Goal: Find specific page/section: Find specific page/section

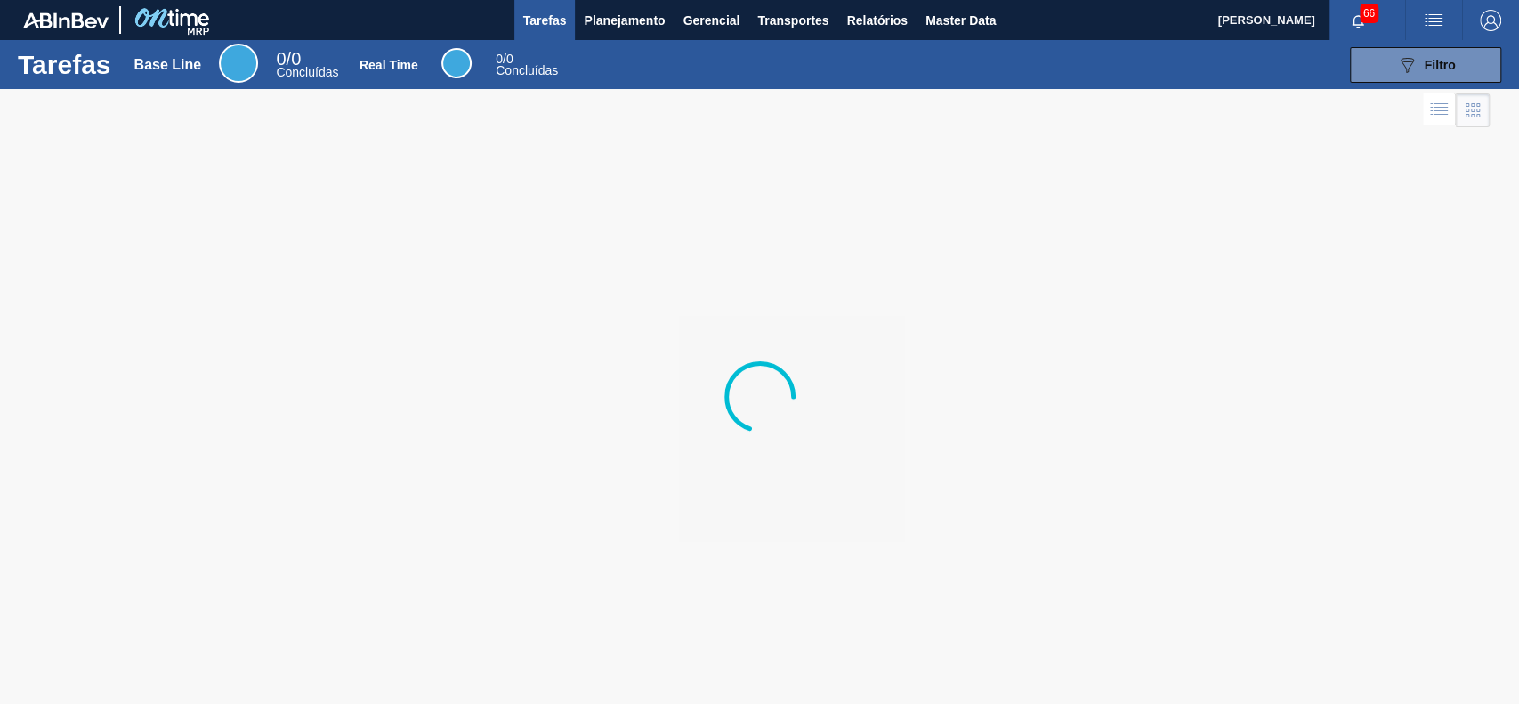
click at [627, 5] on button "Planejamento" at bounding box center [624, 20] width 99 height 40
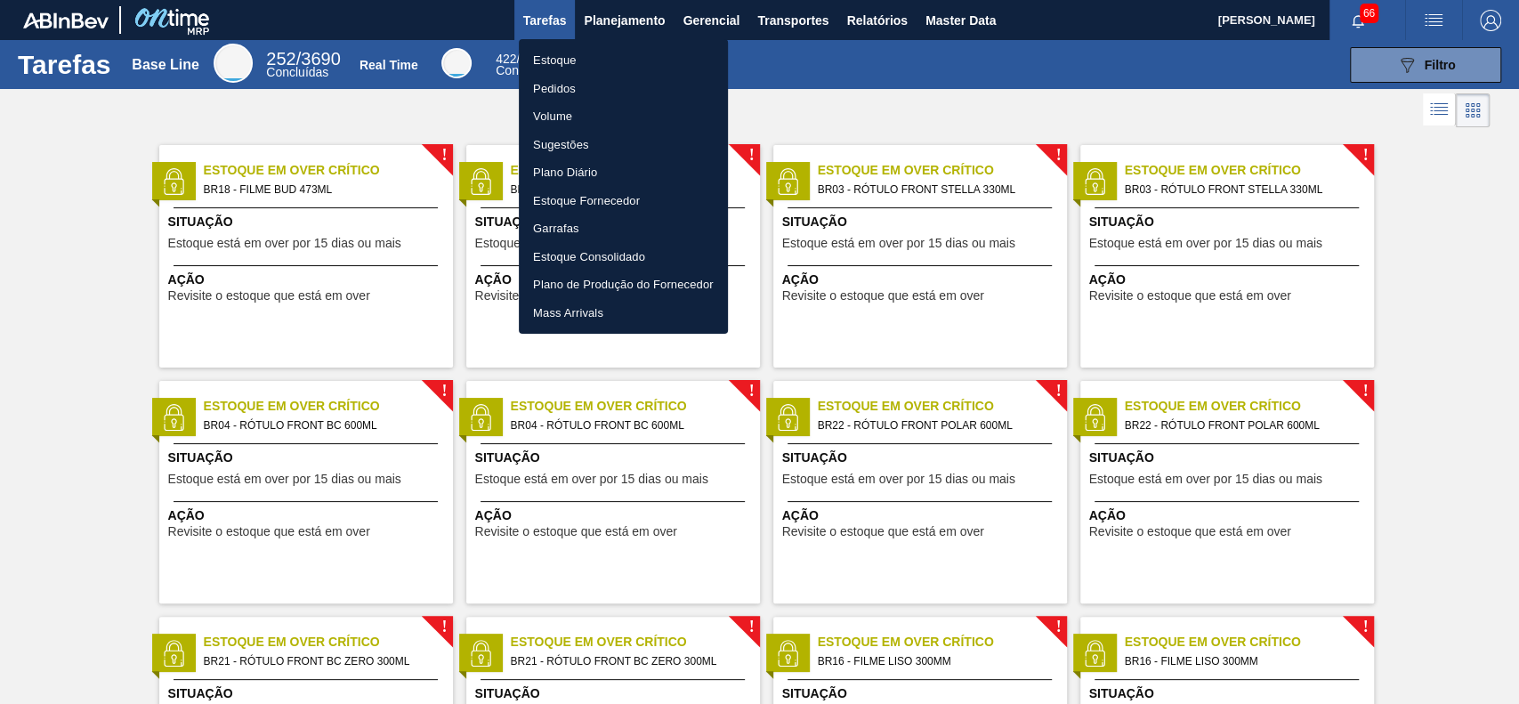
click at [588, 63] on li "Estoque" at bounding box center [623, 60] width 209 height 28
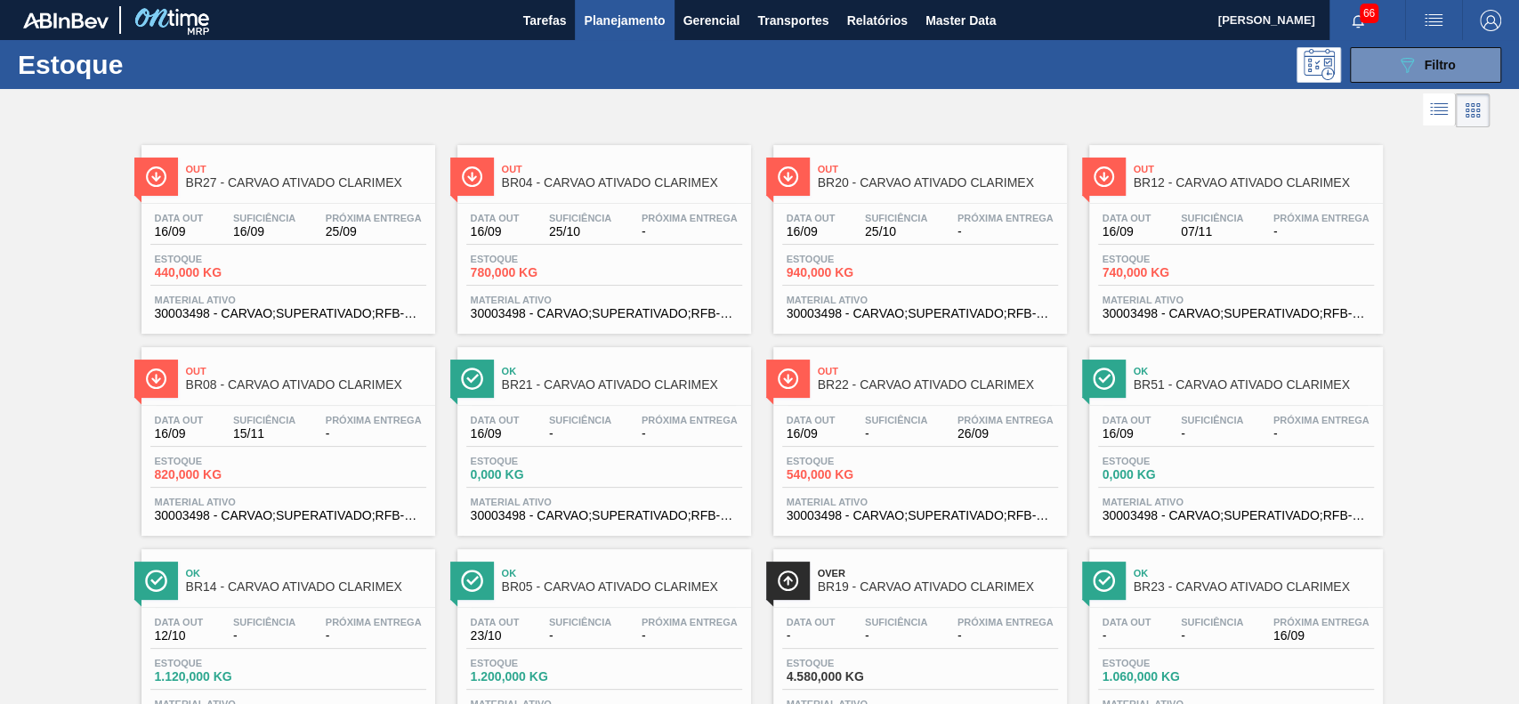
click at [1021, 107] on div at bounding box center [744, 110] width 1489 height 43
click at [1395, 161] on div "Out BR27 - CARVAO ATIVADO CLARIMEX Data out 16/09 Suficiência 16/09 Próxima Ent…" at bounding box center [759, 637] width 1519 height 1010
click at [1083, 106] on div at bounding box center [744, 110] width 1489 height 43
click at [936, 126] on div at bounding box center [744, 110] width 1489 height 43
click at [1399, 55] on icon "089F7B8B-B2A5-4AFE-B5C0-19BA573D28AC" at bounding box center [1406, 64] width 21 height 21
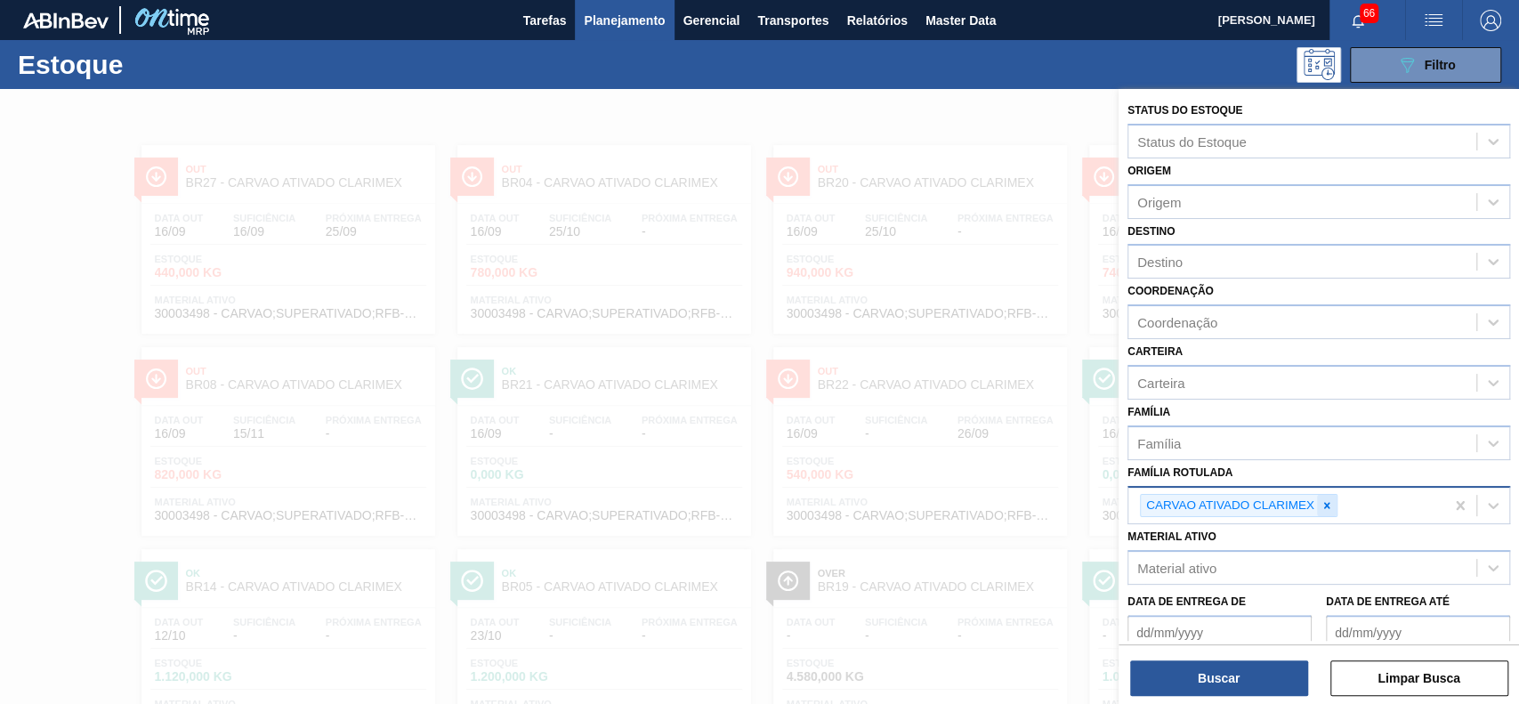
click at [1331, 496] on div at bounding box center [1327, 506] width 20 height 22
click at [1315, 561] on div "Material ativo" at bounding box center [1302, 564] width 348 height 26
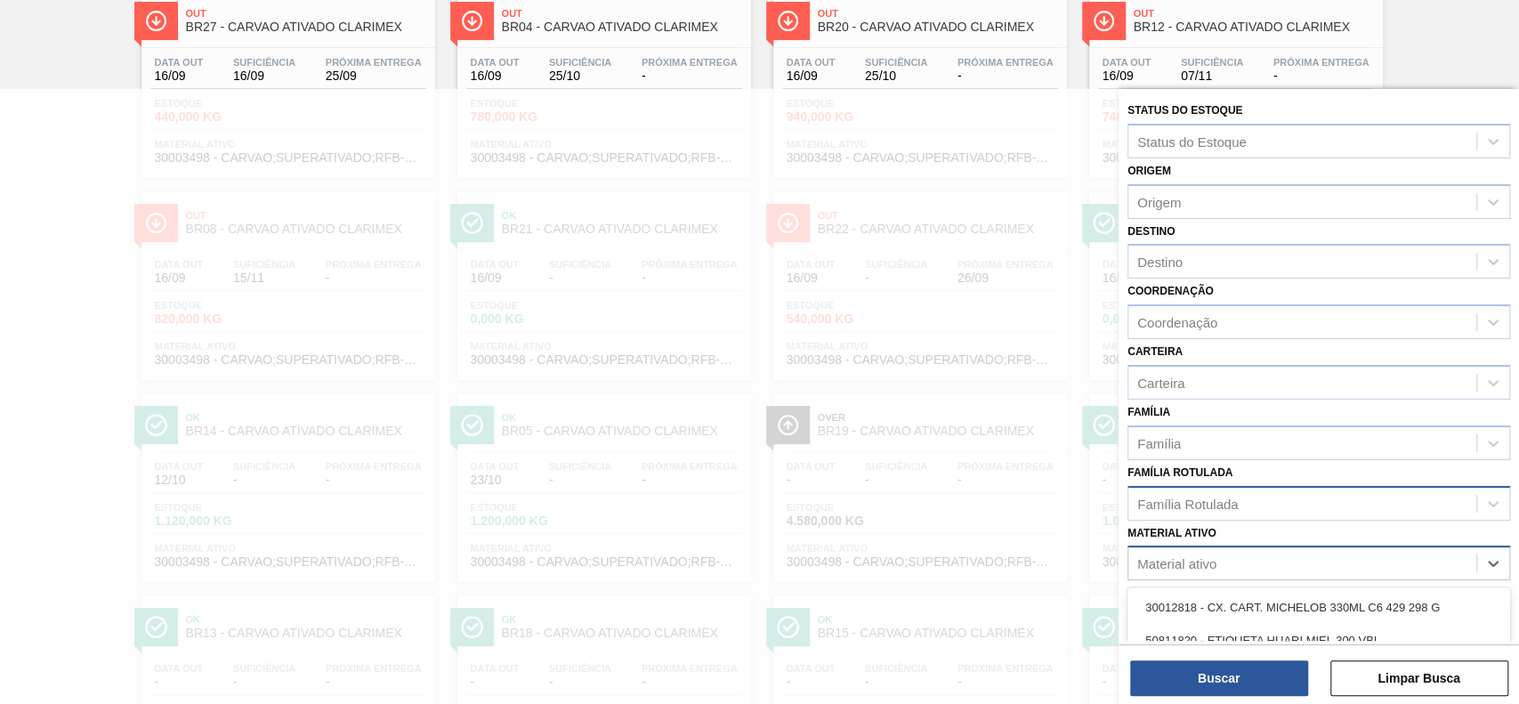
paste ativo "30003637"
type ativo "30003637"
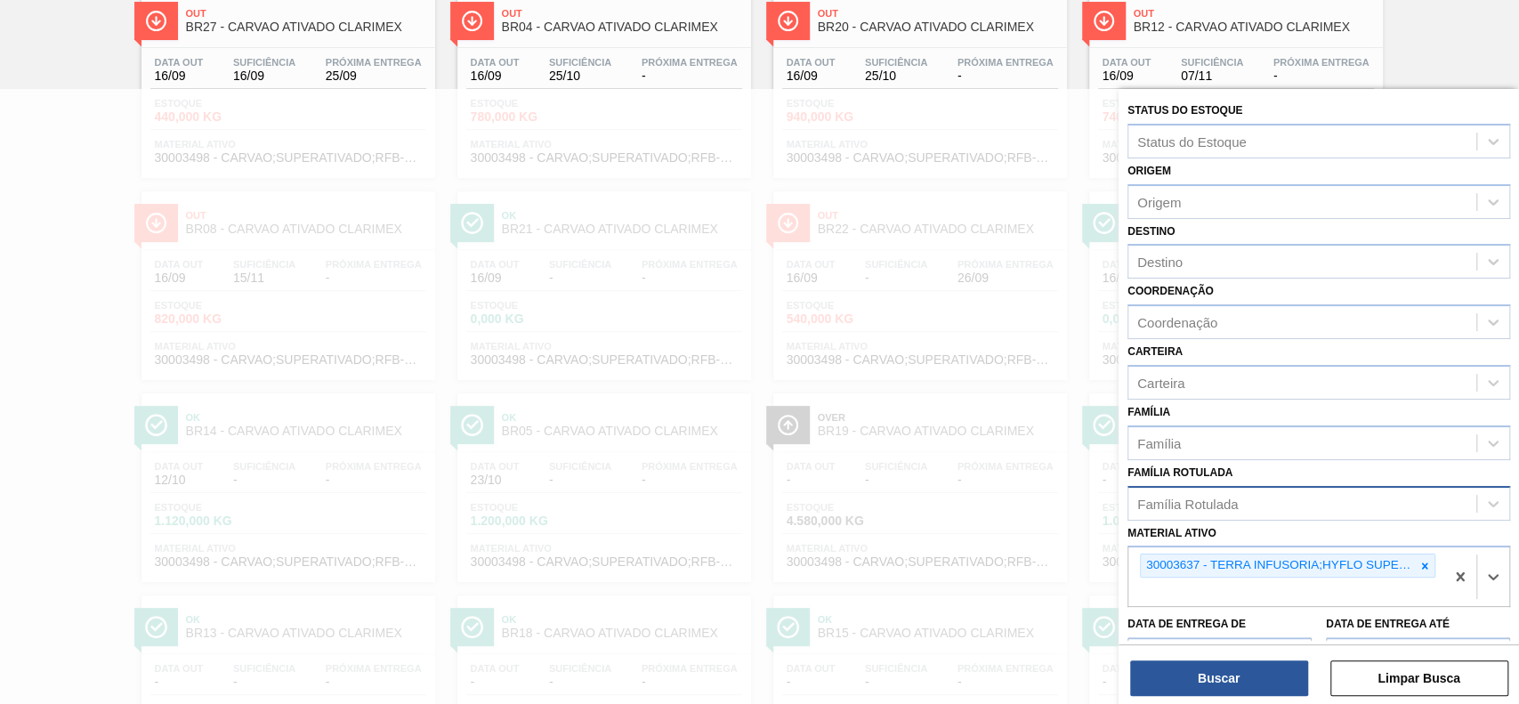
click at [1264, 696] on div "Status do Estoque Status do Estoque Origem Origem Destino Destino Coordenação C…" at bounding box center [1318, 398] width 400 height 618
click at [1266, 690] on button "Buscar" at bounding box center [1219, 678] width 178 height 36
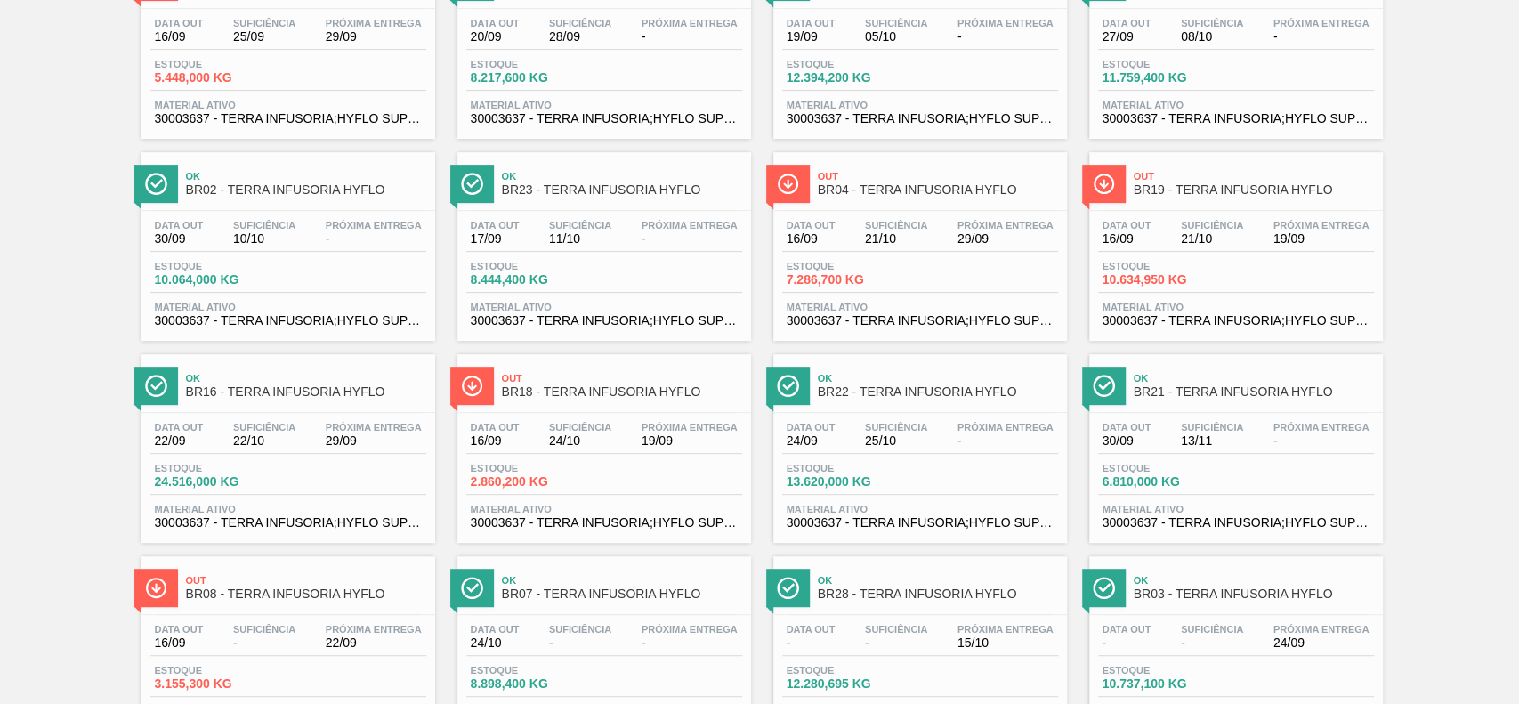
scroll to position [417, 0]
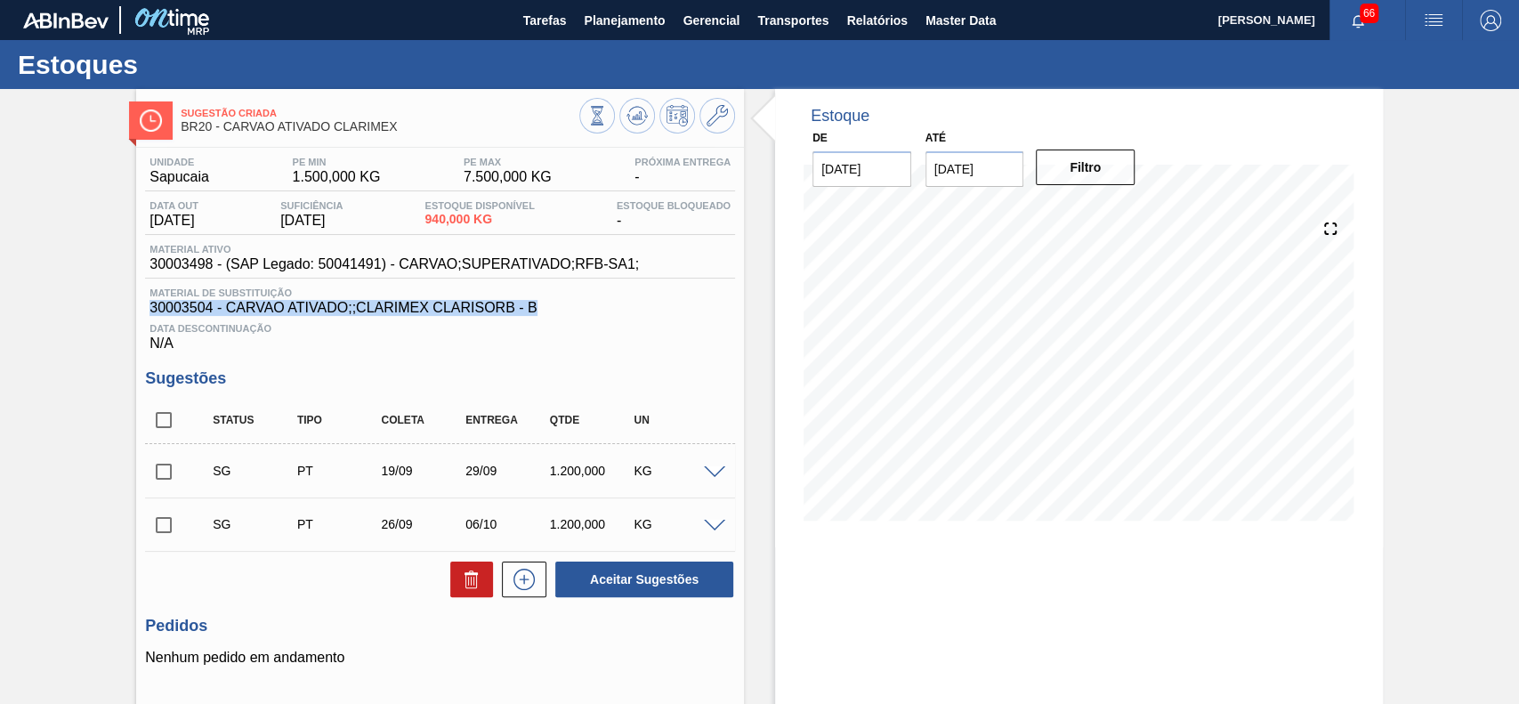
drag, startPoint x: 545, startPoint y: 303, endPoint x: 151, endPoint y: 312, distance: 393.4
click at [151, 312] on span "30003504 - CARVAO ATIVADO;;CLARIMEX CLARISORB - B" at bounding box center [439, 308] width 581 height 16
click at [434, 309] on span "30003504 - CARVAO ATIVADO;;CLARIMEX CLARISORB - B" at bounding box center [439, 308] width 581 height 16
drag, startPoint x: 560, startPoint y: 305, endPoint x: 158, endPoint y: 317, distance: 401.5
click at [158, 316] on span "30003504 - CARVAO ATIVADO;;CLARIMEX CLARISORB - B" at bounding box center [439, 308] width 581 height 16
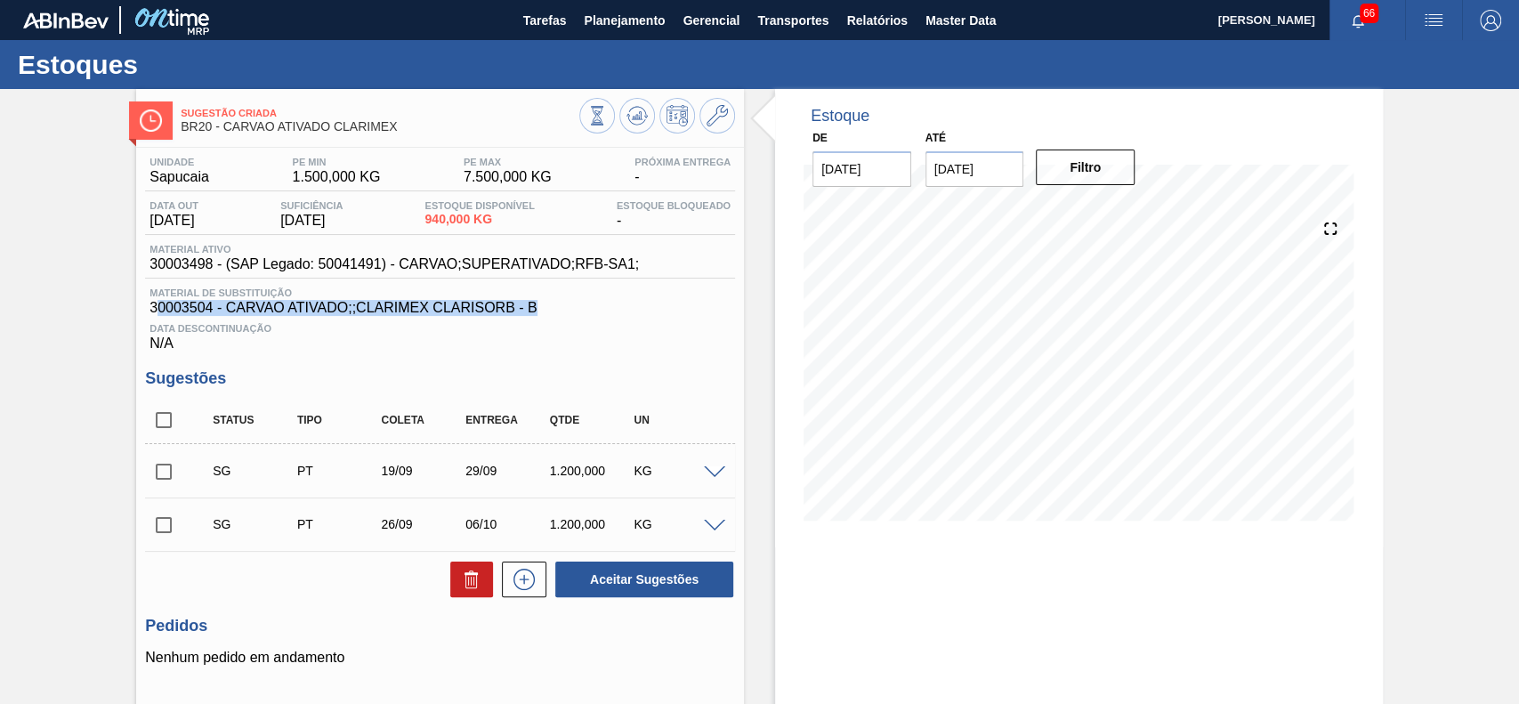
click at [510, 303] on span "30003504 - CARVAO ATIVADO;;CLARIMEX CLARISORB - B" at bounding box center [439, 308] width 581 height 16
drag, startPoint x: 376, startPoint y: 324, endPoint x: 152, endPoint y: 310, distance: 224.7
click at [152, 310] on span "30003504 - CARVAO ATIVADO;;CLARIMEX CLARISORB - B" at bounding box center [439, 308] width 581 height 16
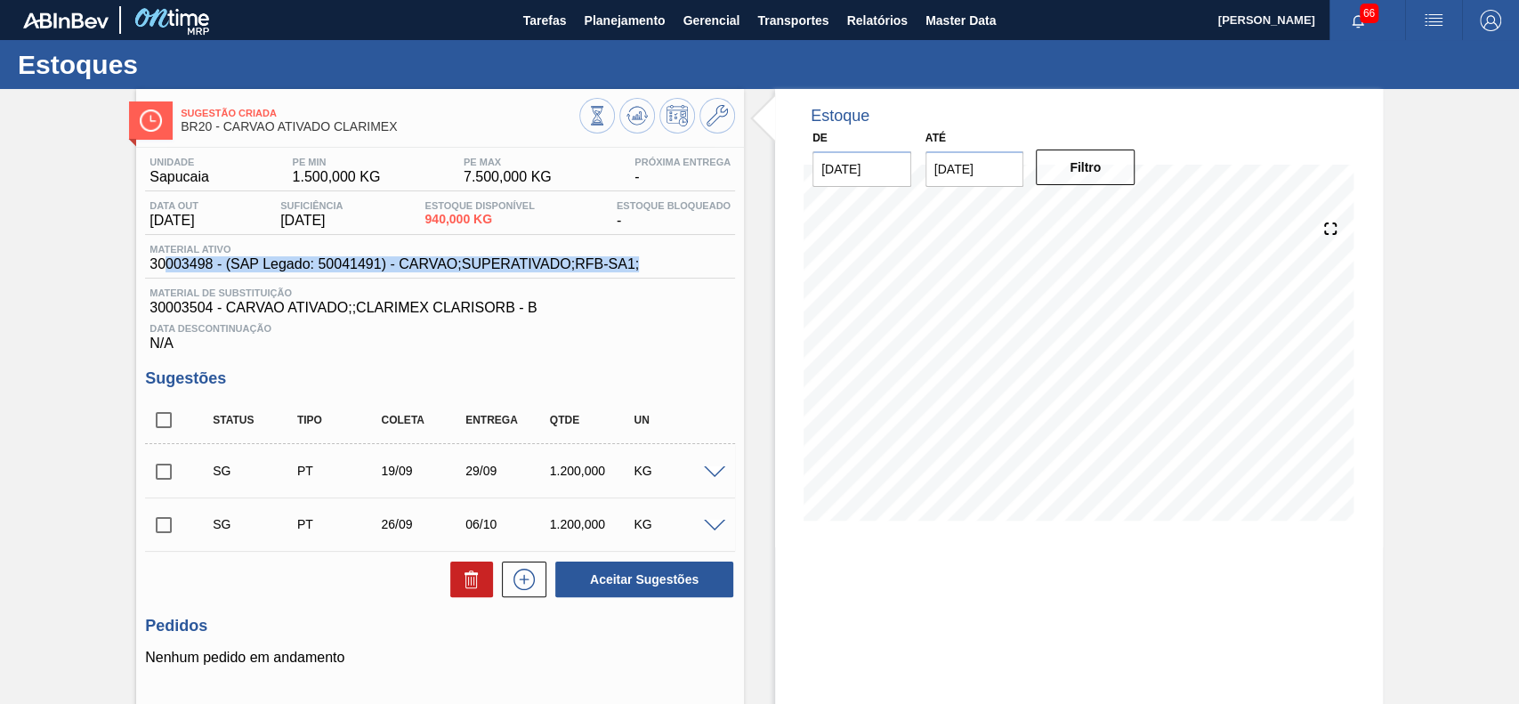
drag, startPoint x: 644, startPoint y: 264, endPoint x: 165, endPoint y: 275, distance: 478.8
click at [165, 275] on div "Material ativo 30003498 - (SAP Legado: 50041491) - CARVAO;SUPERATIVADO;RFB-SA1;" at bounding box center [440, 261] width 590 height 35
click at [575, 259] on span "30003498 - (SAP Legado: 50041491) - CARVAO;SUPERATIVADO;RFB-SA1;" at bounding box center [393, 264] width 489 height 16
drag, startPoint x: 563, startPoint y: 261, endPoint x: 540, endPoint y: 261, distance: 23.1
click at [540, 261] on span "30003498 - (SAP Legado: 50041491) - CARVAO;SUPERATIVADO;RFB-SA1;" at bounding box center [393, 264] width 489 height 16
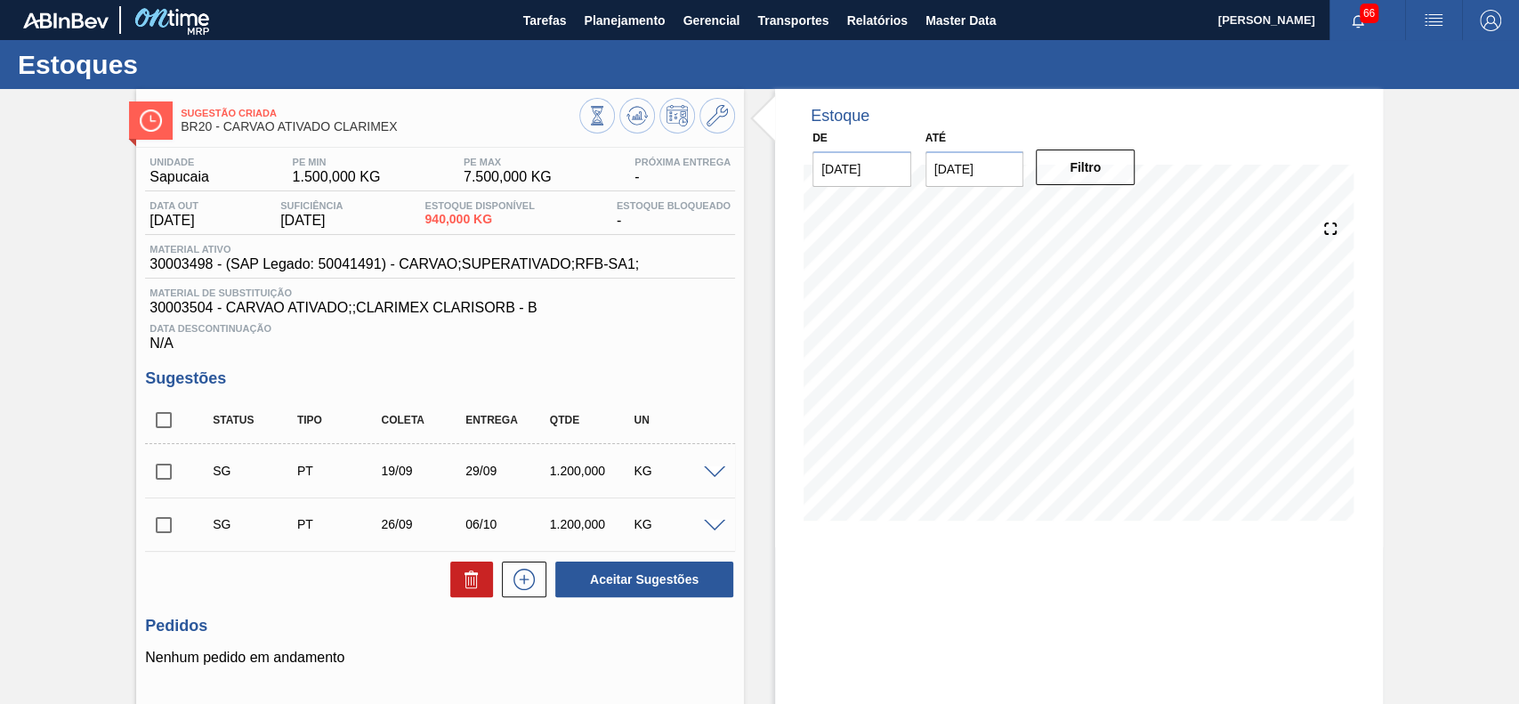
click at [613, 263] on span "30003498 - (SAP Legado: 50041491) - CARVAO;SUPERATIVADO;RFB-SA1;" at bounding box center [393, 264] width 489 height 16
drag, startPoint x: 641, startPoint y: 267, endPoint x: 277, endPoint y: 270, distance: 363.9
click at [277, 270] on div "Material ativo 30003498 - (SAP Legado: 50041491) - CARVAO;SUPERATIVADO;RFB-SA1;" at bounding box center [394, 258] width 498 height 28
click at [287, 270] on span "30003498 - (SAP Legado: 50041491) - CARVAO;SUPERATIVADO;RFB-SA1;" at bounding box center [393, 264] width 489 height 16
drag, startPoint x: 618, startPoint y: 265, endPoint x: 259, endPoint y: 272, distance: 358.7
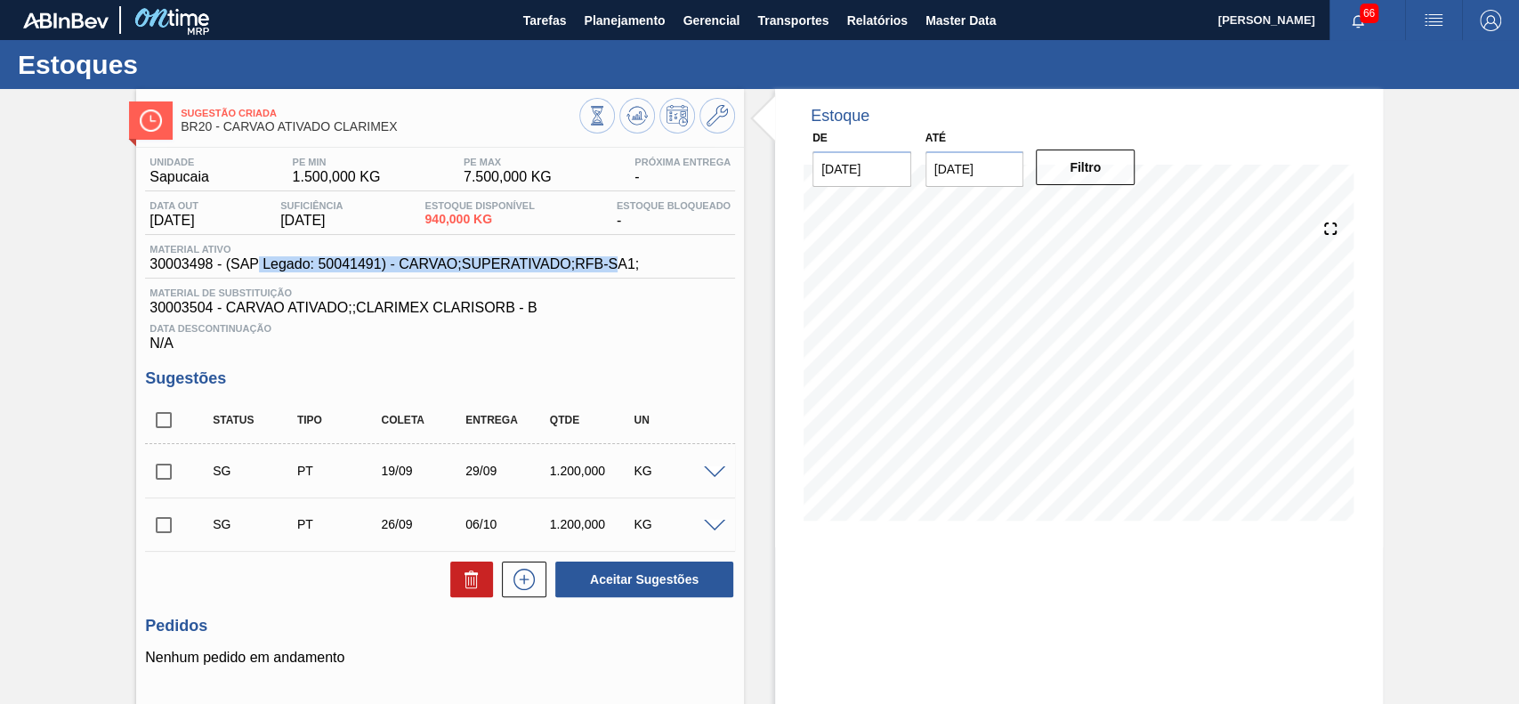
click at [259, 272] on span "30003498 - (SAP Legado: 50041491) - CARVAO;SUPERATIVADO;RFB-SA1;" at bounding box center [393, 264] width 489 height 16
click at [504, 320] on div "Data Descontinuação N/A" at bounding box center [440, 334] width 590 height 36
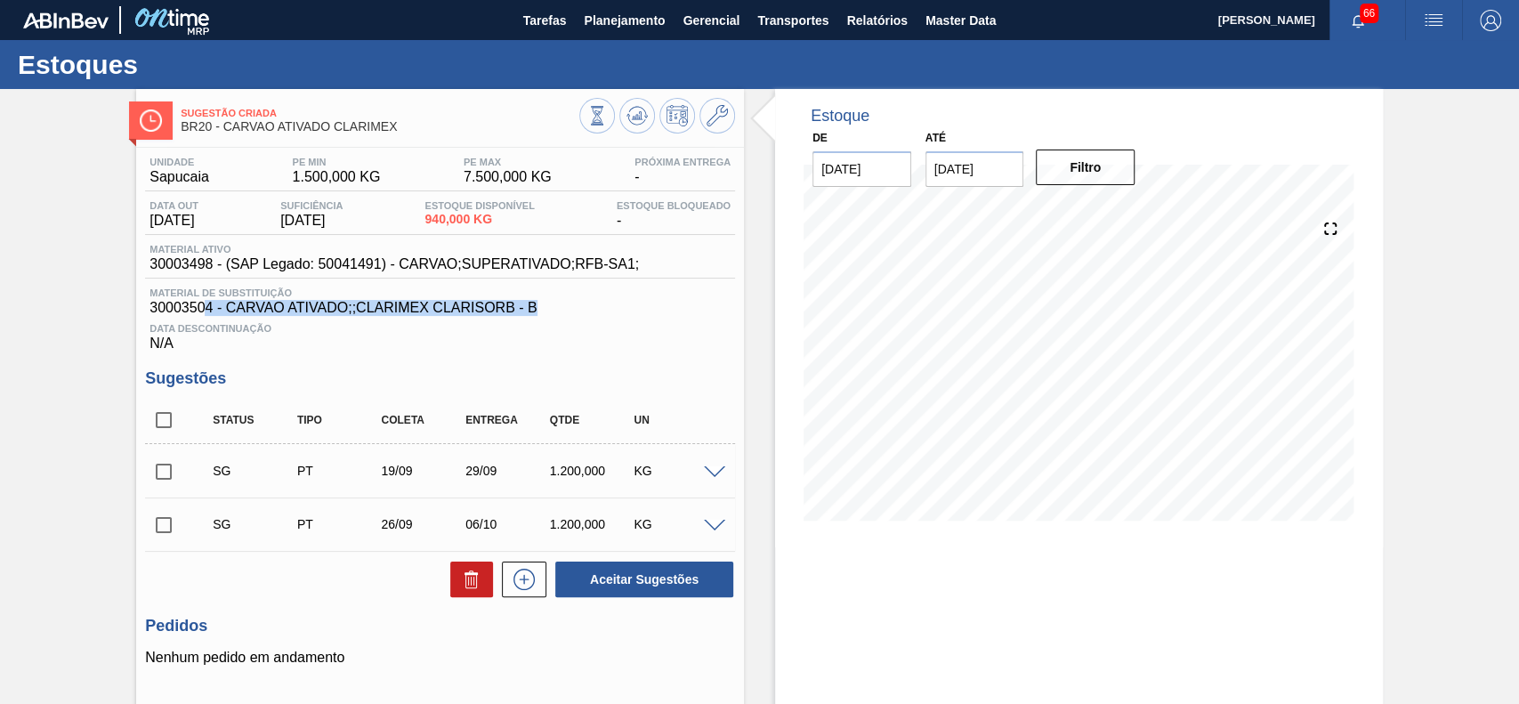
drag, startPoint x: 553, startPoint y: 308, endPoint x: 206, endPoint y: 316, distance: 347.1
click at [206, 316] on span "30003504 - CARVAO ATIVADO;;CLARIMEX CLARISORB - B" at bounding box center [439, 308] width 581 height 16
click at [657, 272] on div "Material ativo 30003498 - (SAP Legado: 50041491) - CARVAO;SUPERATIVADO;RFB-SA1;" at bounding box center [440, 261] width 590 height 35
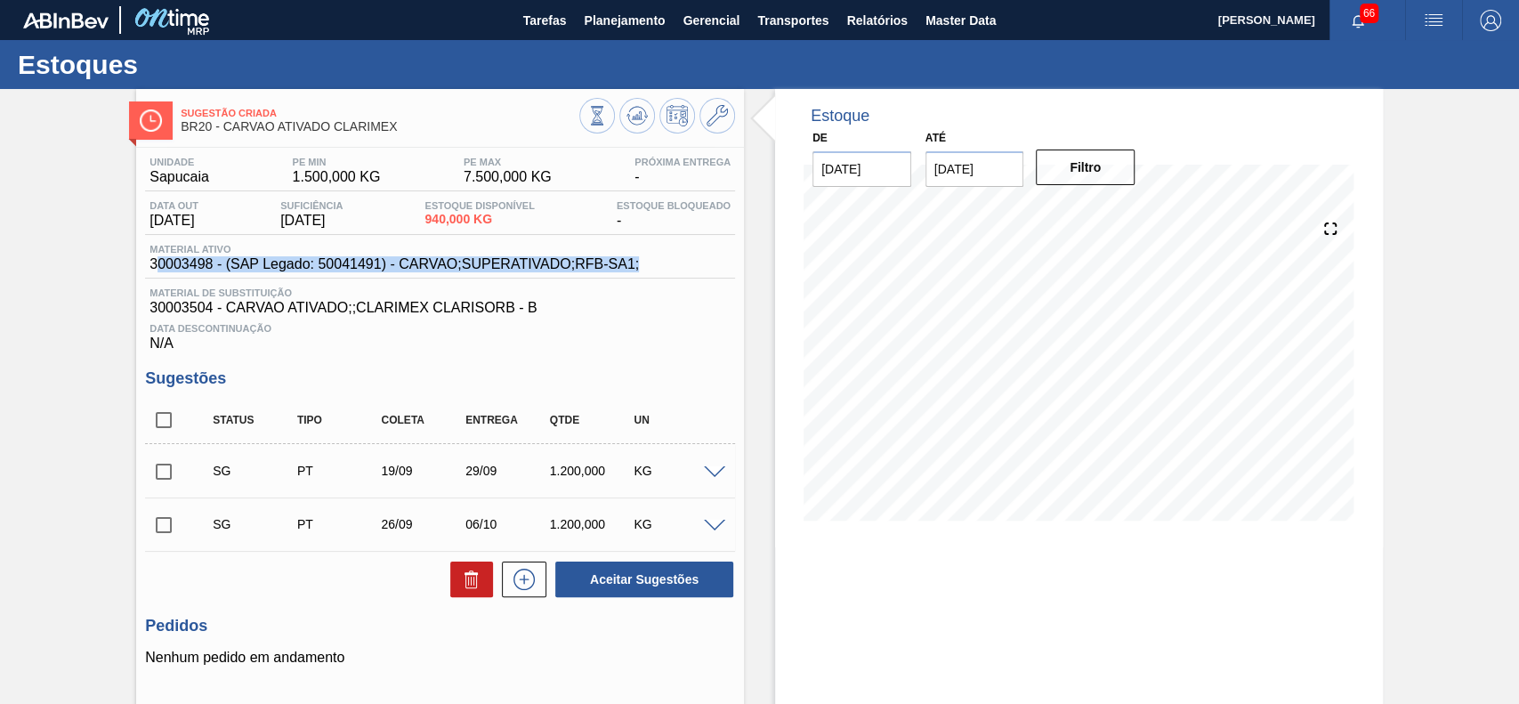
drag, startPoint x: 644, startPoint y: 264, endPoint x: 160, endPoint y: 273, distance: 484.1
click at [160, 273] on div "Material ativo 30003498 - (SAP Legado: 50041491) - CARVAO;SUPERATIVADO;RFB-SA1;" at bounding box center [440, 261] width 590 height 35
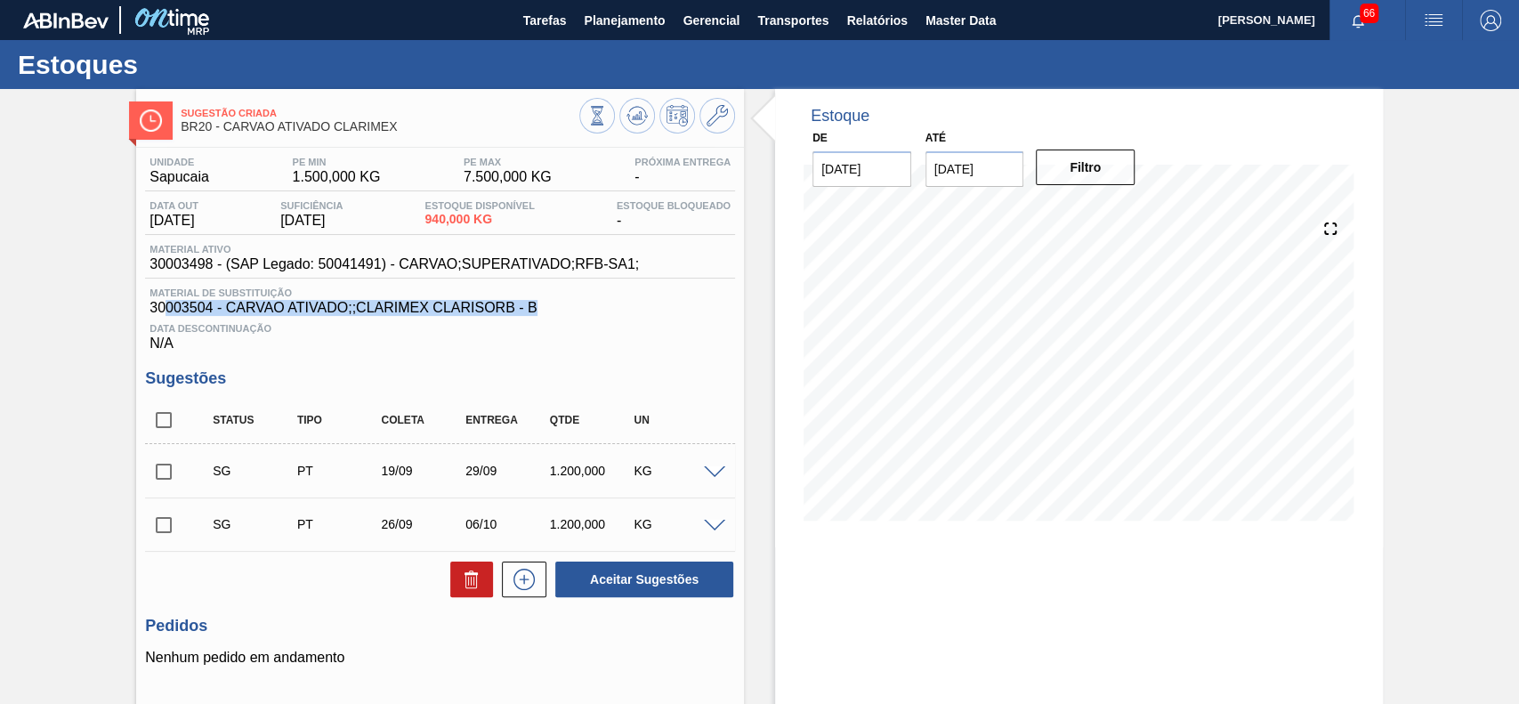
drag, startPoint x: 537, startPoint y: 306, endPoint x: 168, endPoint y: 316, distance: 368.5
click at [168, 316] on span "30003504 - CARVAO ATIVADO;;CLARIMEX CLARISORB - B" at bounding box center [439, 308] width 581 height 16
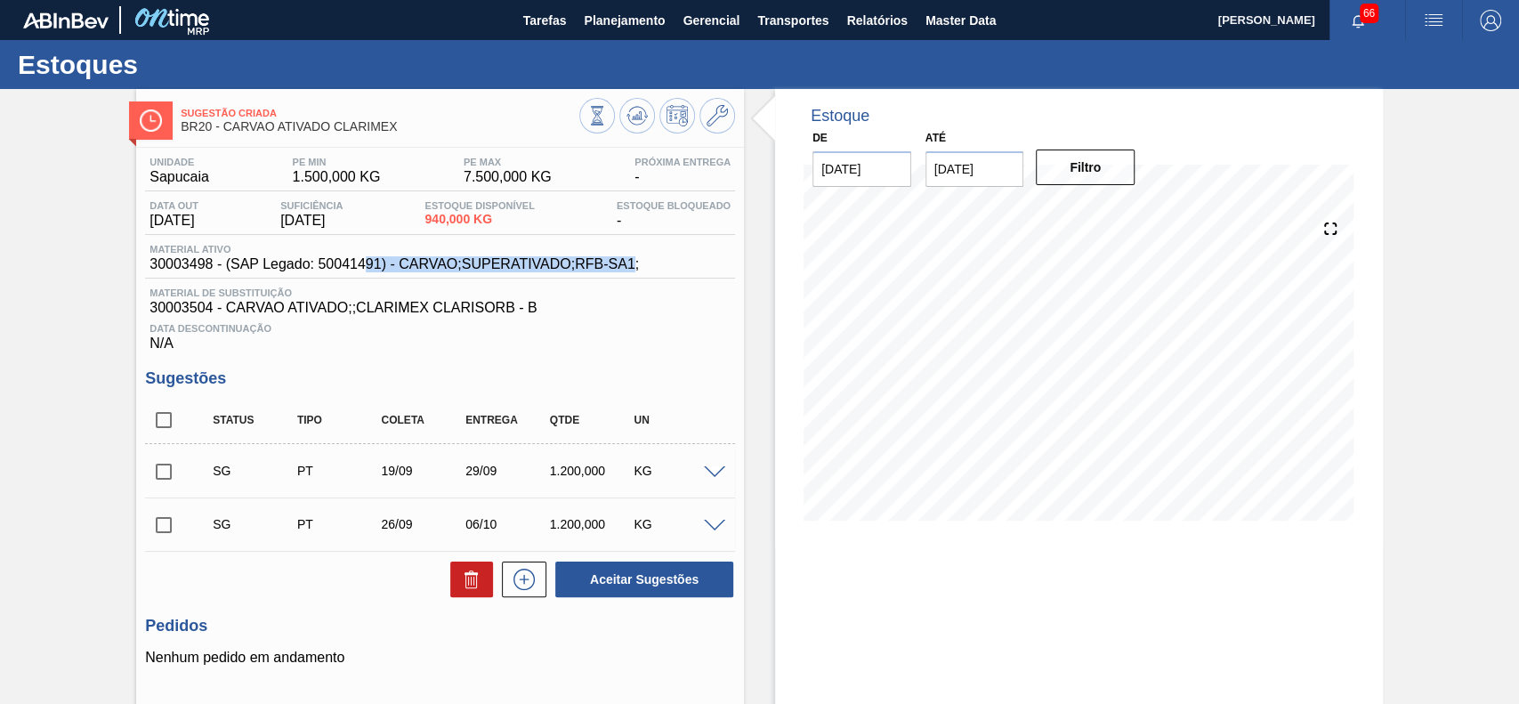
drag, startPoint x: 631, startPoint y: 260, endPoint x: 364, endPoint y: 261, distance: 266.9
click at [364, 261] on span "30003498 - (SAP Legado: 50041491) - CARVAO;SUPERATIVADO;RFB-SA1;" at bounding box center [393, 264] width 489 height 16
drag, startPoint x: 641, startPoint y: 266, endPoint x: 367, endPoint y: 259, distance: 273.3
click at [359, 246] on div "Material ativo 30003498 - (SAP Legado: 50041491) - CARVAO;SUPERATIVADO;RFB-SA1;" at bounding box center [394, 258] width 498 height 28
click at [371, 261] on span "30003498 - (SAP Legado: 50041491) - CARVAO;SUPERATIVADO;RFB-SA1;" at bounding box center [393, 264] width 489 height 16
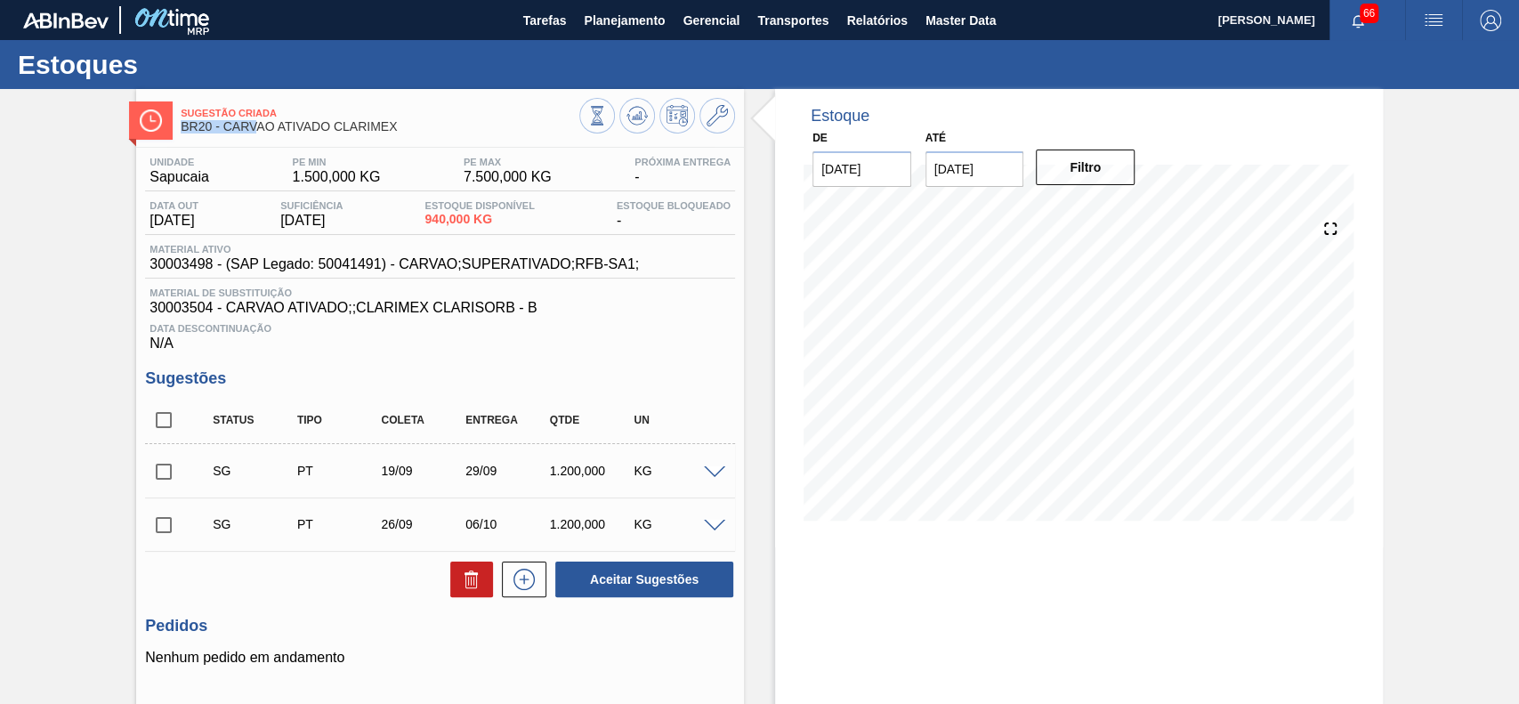
drag, startPoint x: 409, startPoint y: 117, endPoint x: 270, endPoint y: 122, distance: 139.8
click at [264, 121] on div "Sugestão Criada BR20 - CARVAO ATIVADO CLARIMEX" at bounding box center [380, 121] width 399 height 40
drag, startPoint x: 398, startPoint y: 132, endPoint x: 248, endPoint y: 124, distance: 149.7
click at [248, 124] on span "BR20 - CARVAO ATIVADO CLARIMEX" at bounding box center [380, 126] width 399 height 13
drag, startPoint x: 206, startPoint y: 272, endPoint x: 184, endPoint y: 267, distance: 22.0
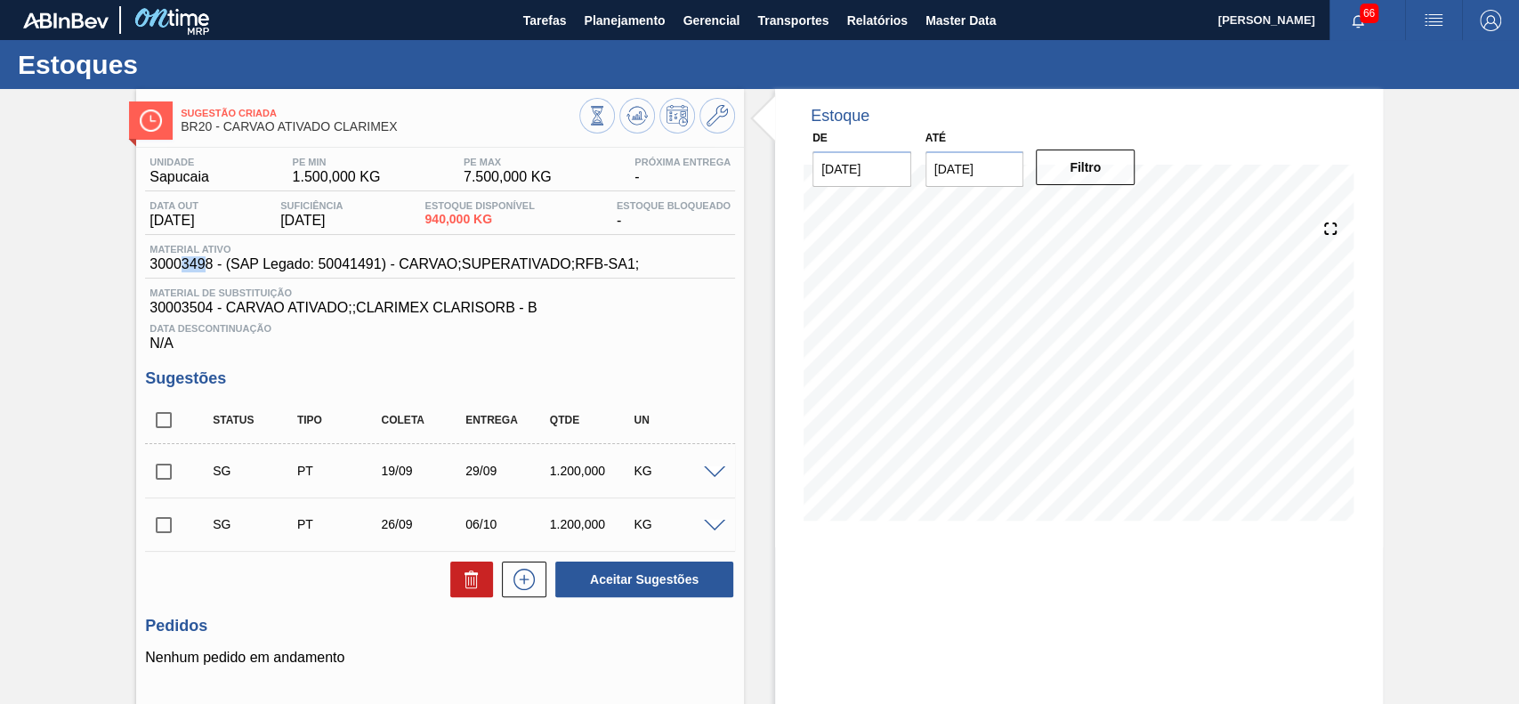
click at [184, 267] on span "30003498 - (SAP Legado: 50041491) - CARVAO;SUPERATIVADO;RFB-SA1;" at bounding box center [393, 264] width 489 height 16
drag, startPoint x: 213, startPoint y: 266, endPoint x: 149, endPoint y: 264, distance: 64.1
click at [149, 264] on span "30003498 - (SAP Legado: 50041491) - CARVAO;SUPERATIVADO;RFB-SA1;" at bounding box center [393, 264] width 489 height 16
copy span "30003498"
